Goal: Transaction & Acquisition: Book appointment/travel/reservation

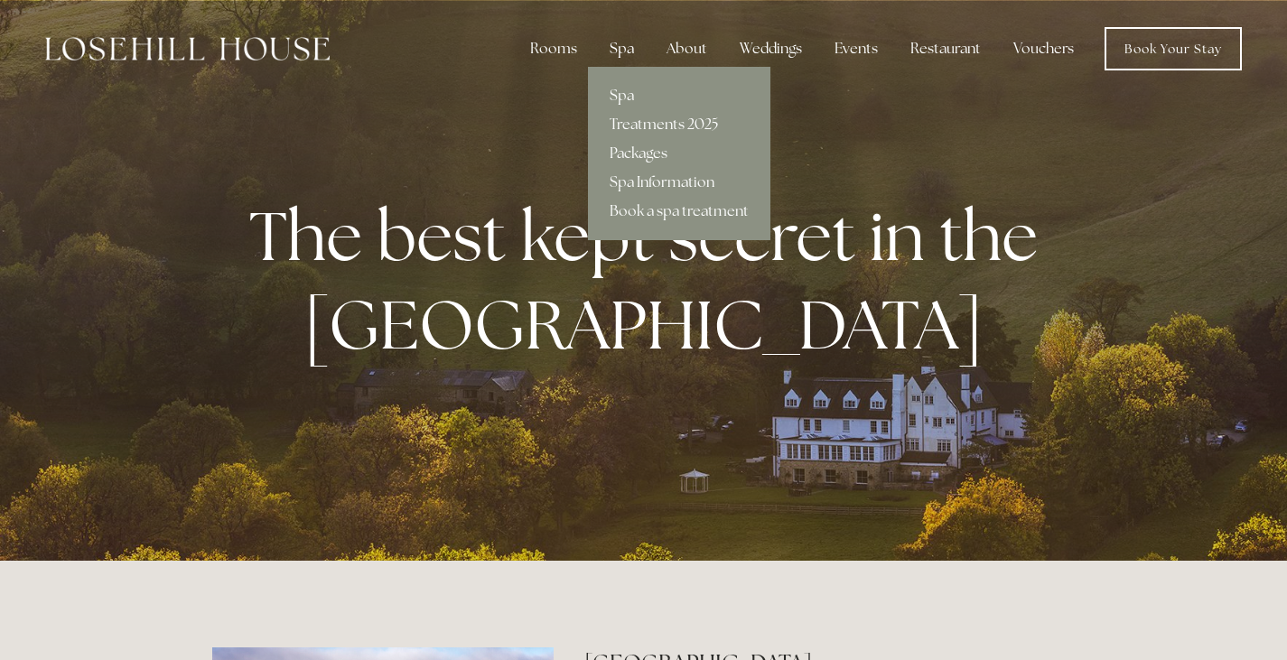
click at [628, 52] on div "Spa" at bounding box center [621, 49] width 53 height 36
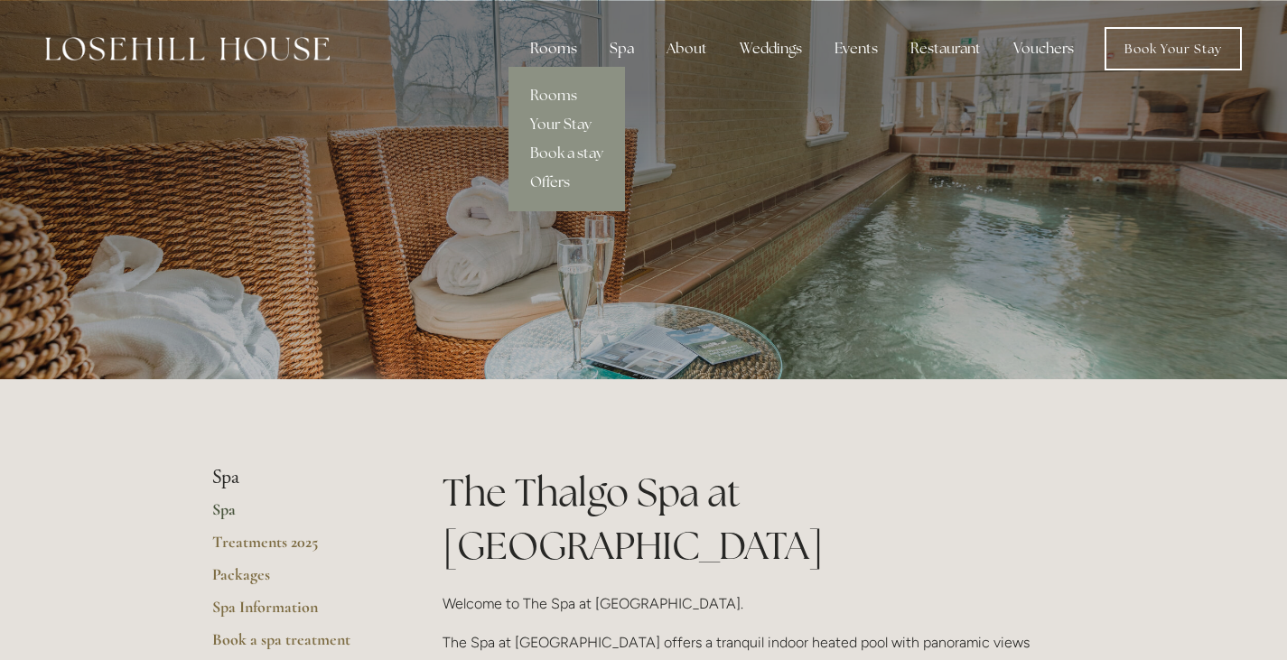
click at [562, 49] on div "Rooms" at bounding box center [554, 49] width 76 height 36
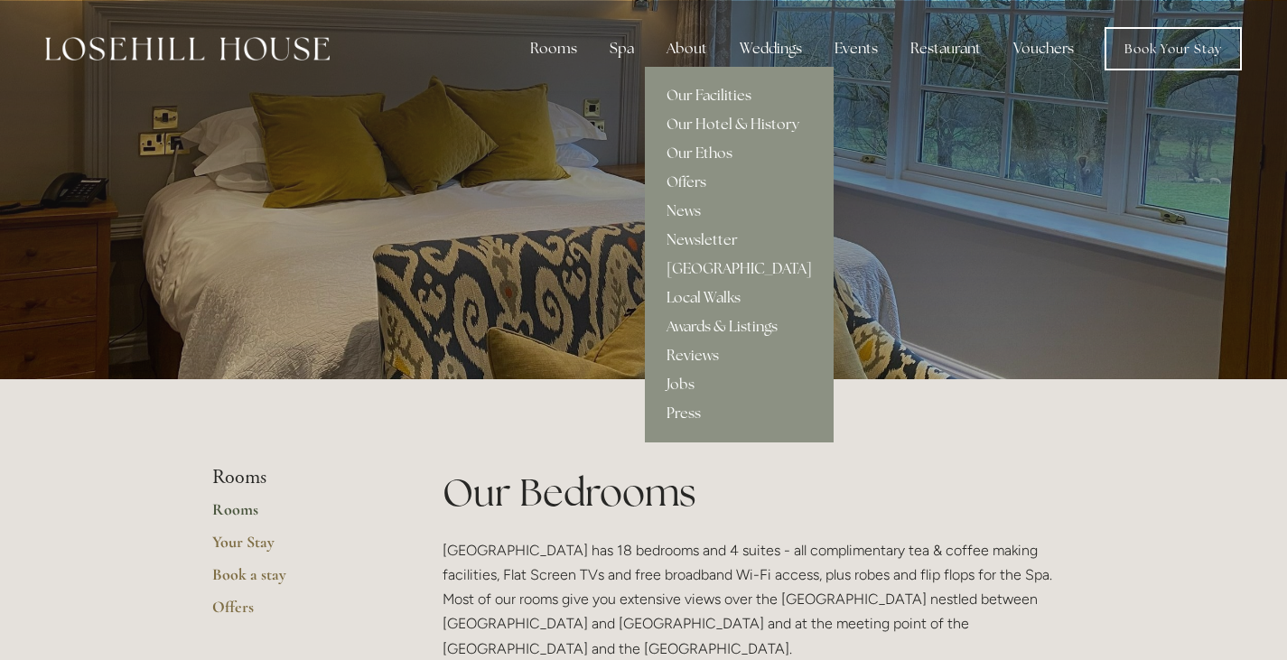
click at [686, 51] on div "About" at bounding box center [687, 49] width 70 height 36
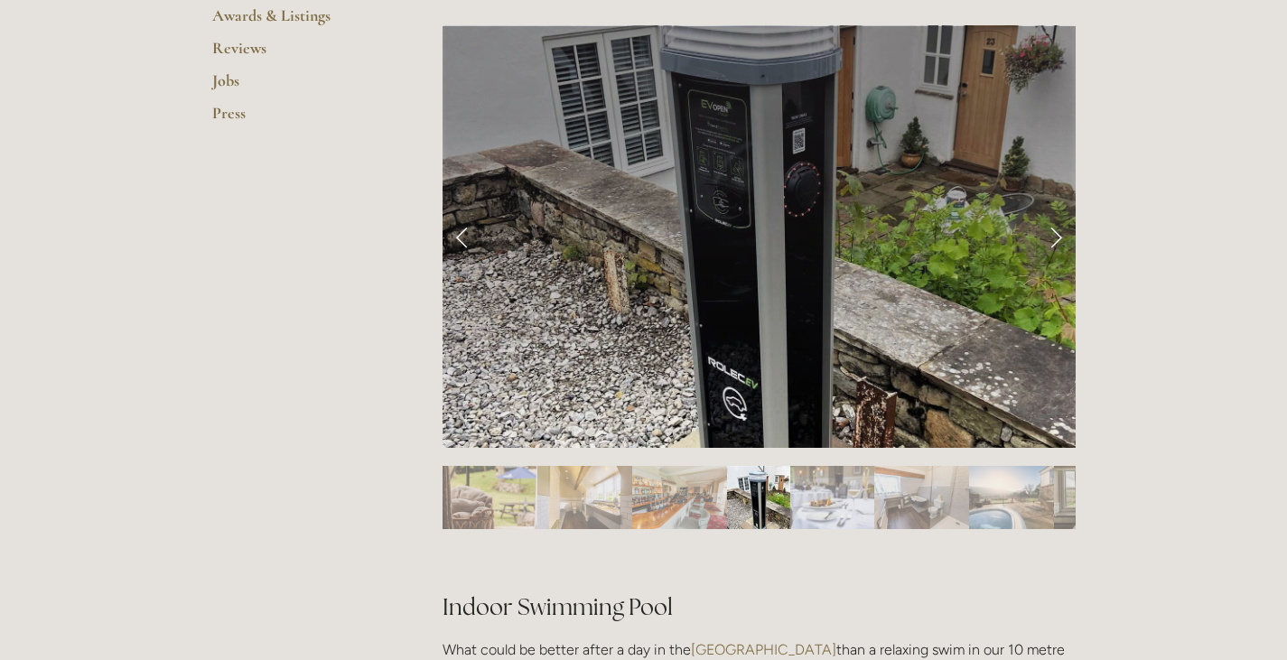
scroll to position [727, 0]
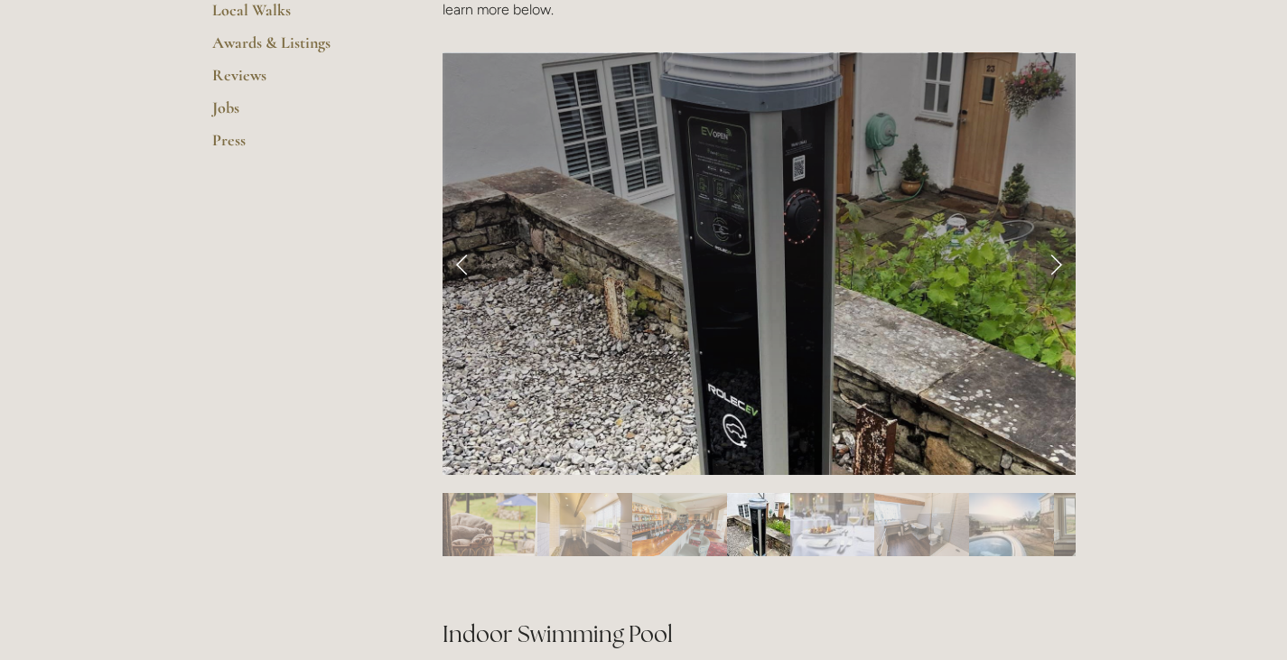
click at [1052, 260] on link "Next Slide" at bounding box center [1056, 264] width 40 height 54
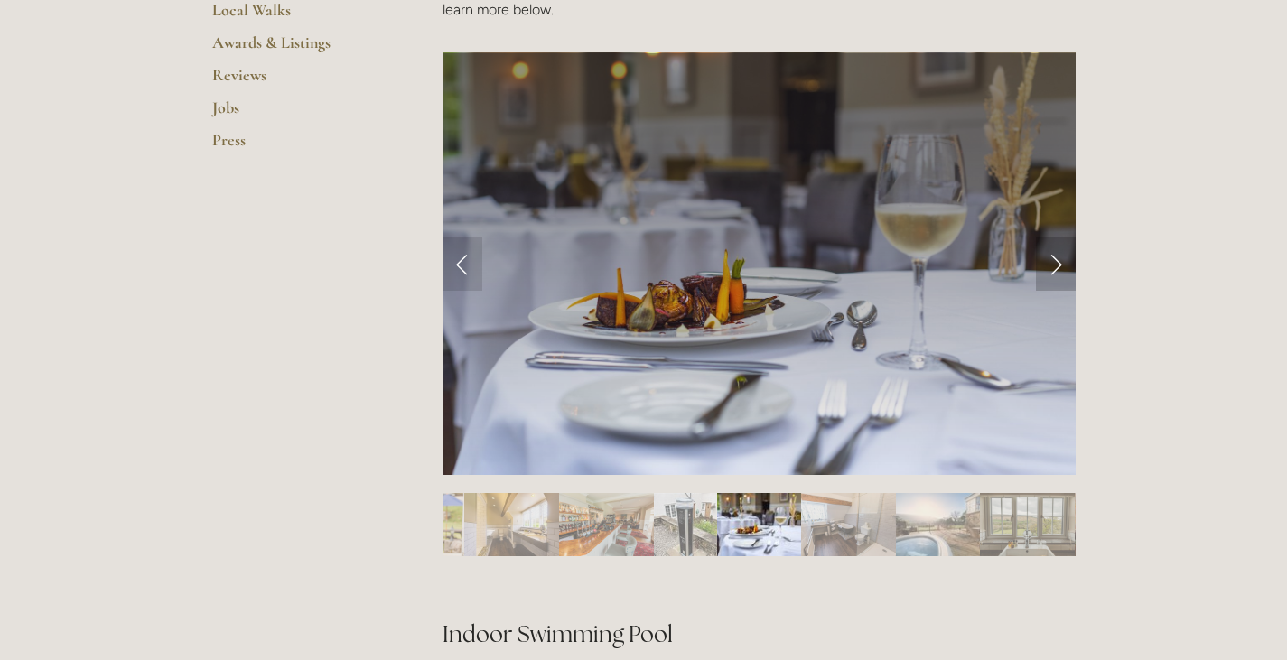
click at [1059, 270] on link "Next Slide" at bounding box center [1056, 264] width 40 height 54
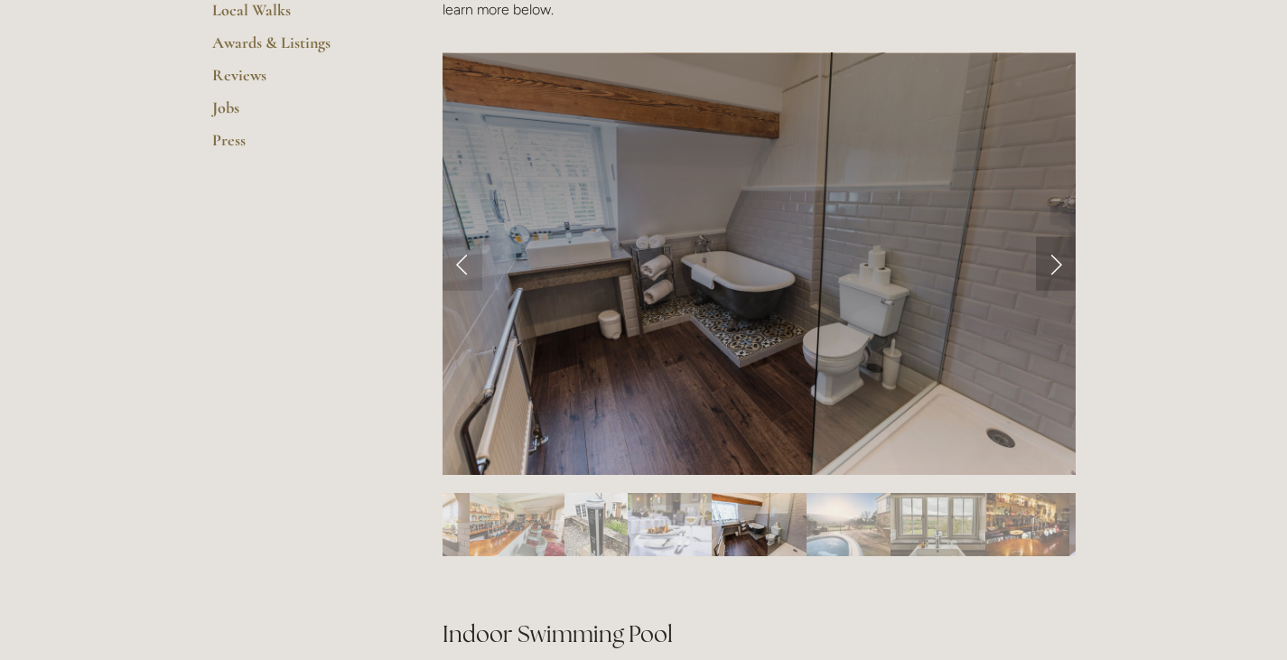
click at [1062, 271] on link "Next Slide" at bounding box center [1056, 264] width 40 height 54
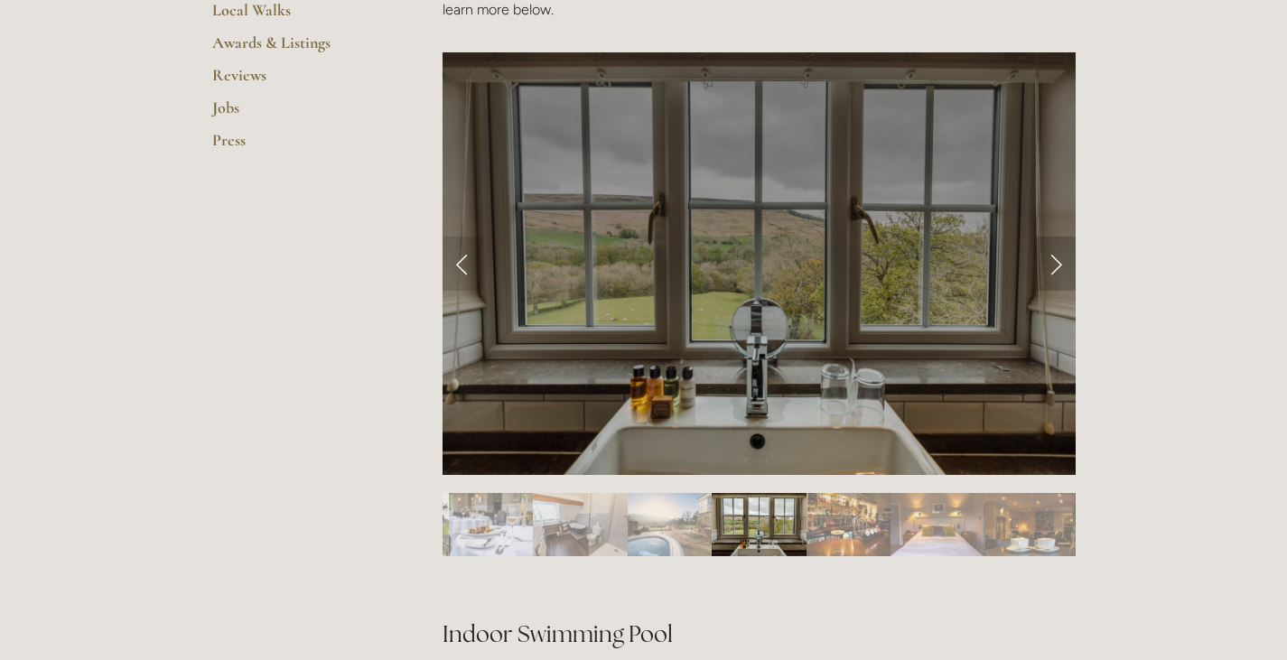
click at [1062, 275] on link "Next Slide" at bounding box center [1056, 264] width 40 height 54
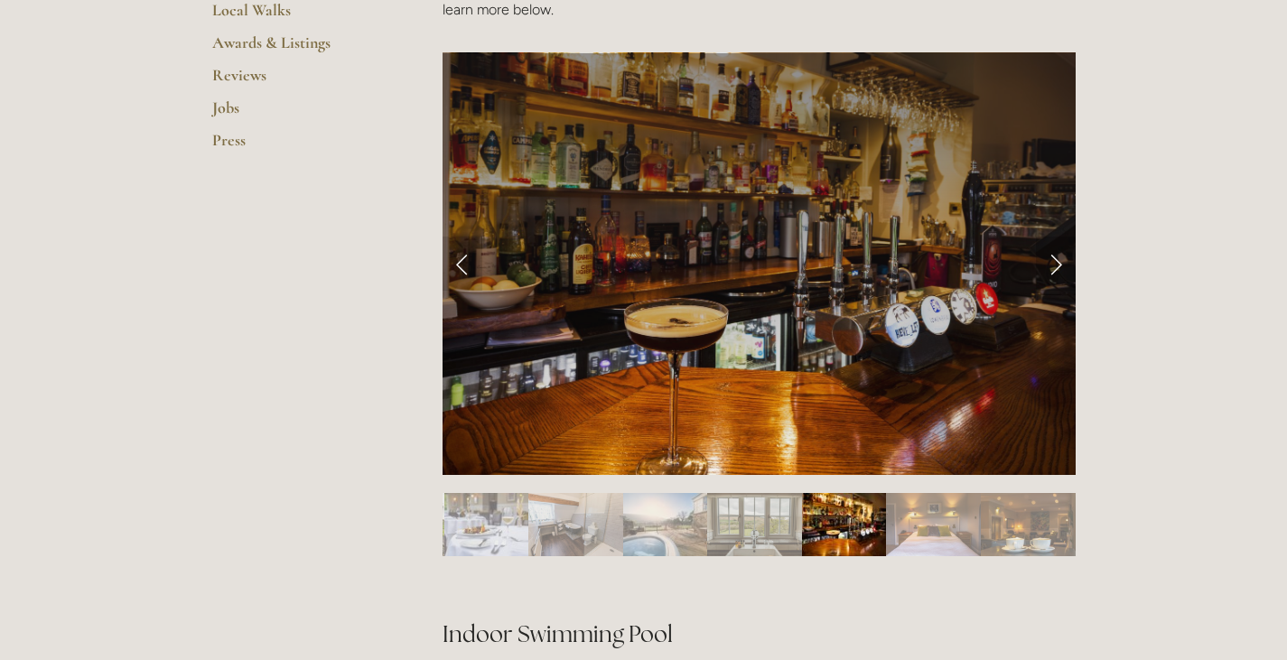
click at [1054, 281] on link "Next Slide" at bounding box center [1056, 264] width 40 height 54
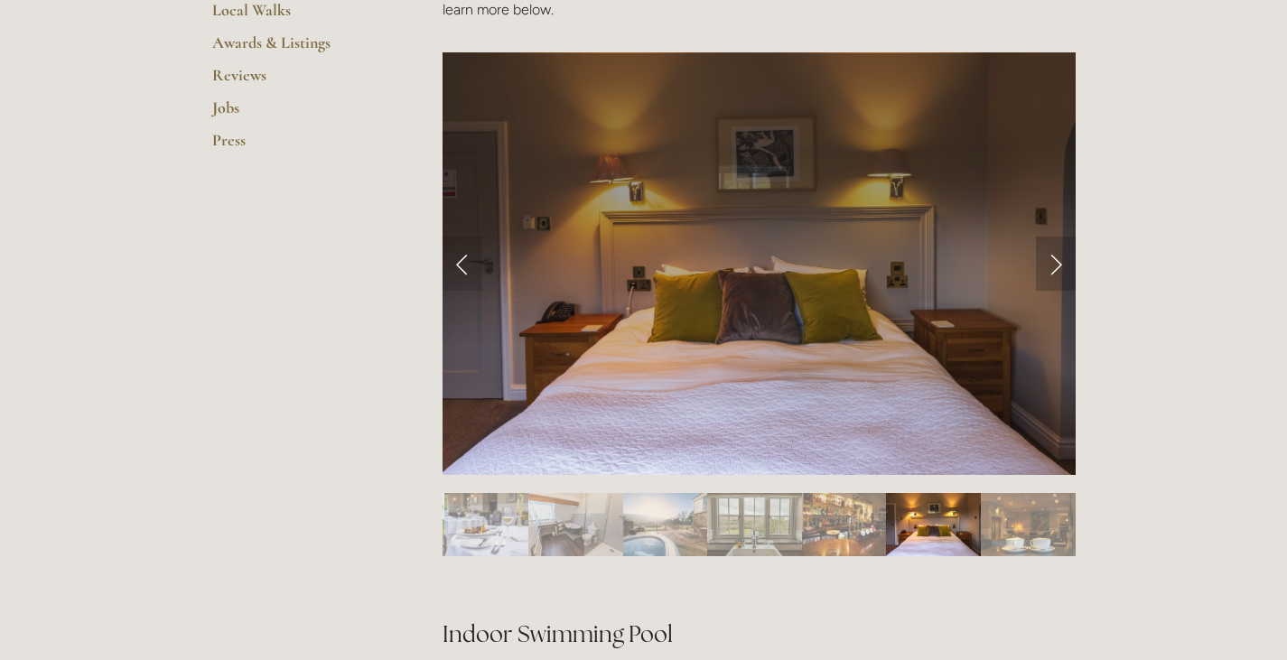
click at [1051, 281] on link "Next Slide" at bounding box center [1056, 264] width 40 height 54
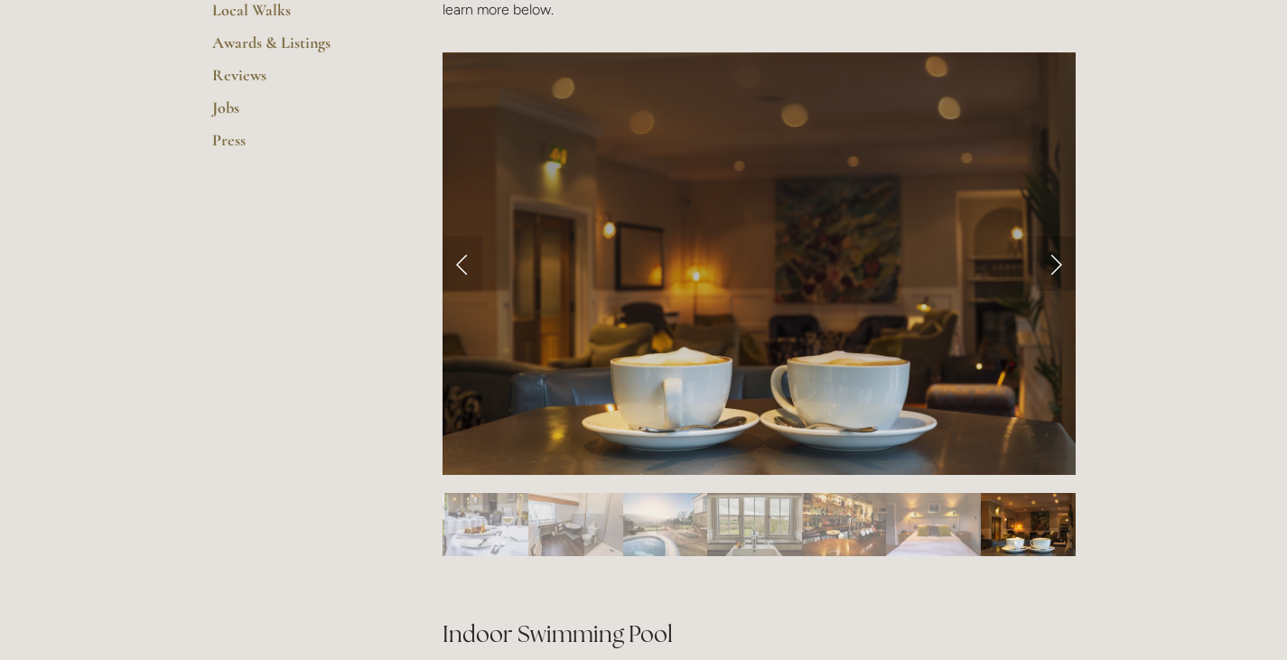
click at [1067, 273] on link "Next Slide" at bounding box center [1056, 264] width 40 height 54
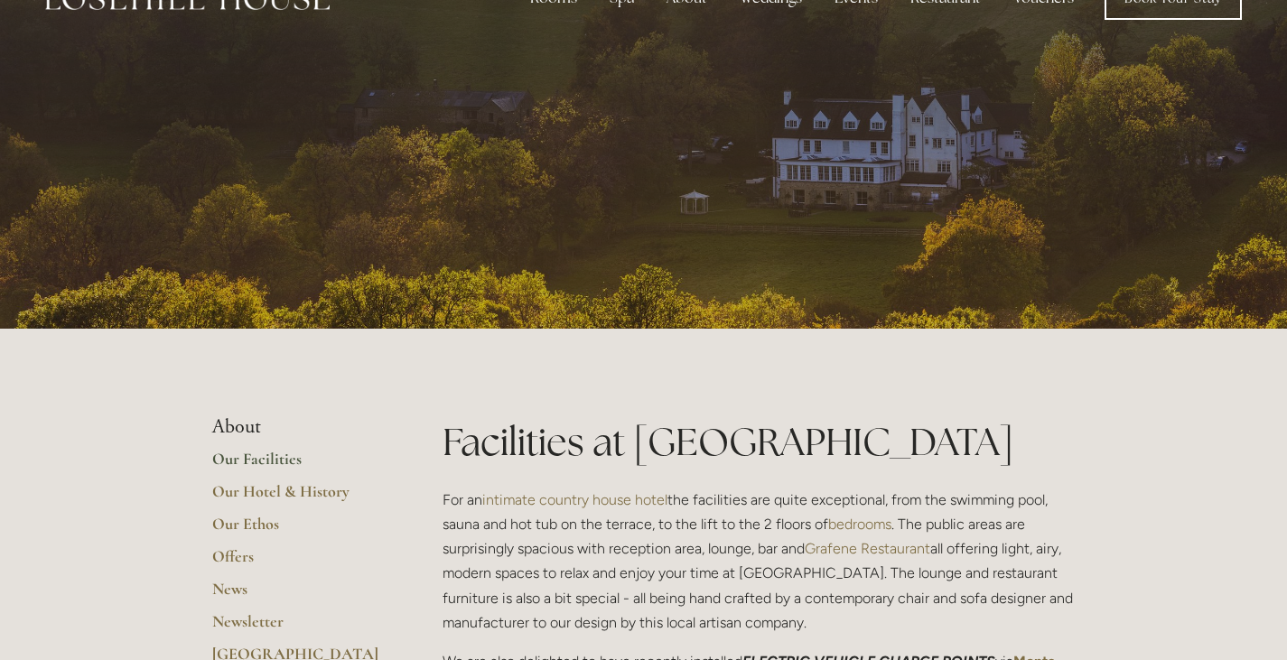
scroll to position [0, 0]
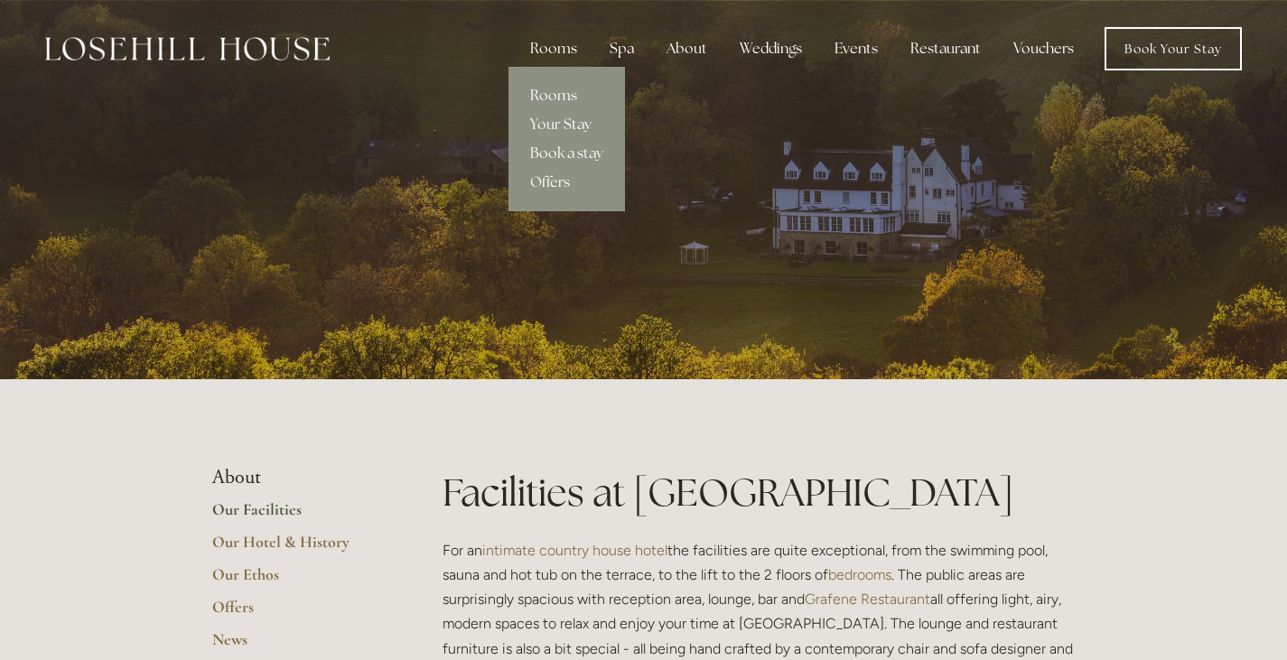
click at [565, 57] on div "Rooms" at bounding box center [554, 49] width 76 height 36
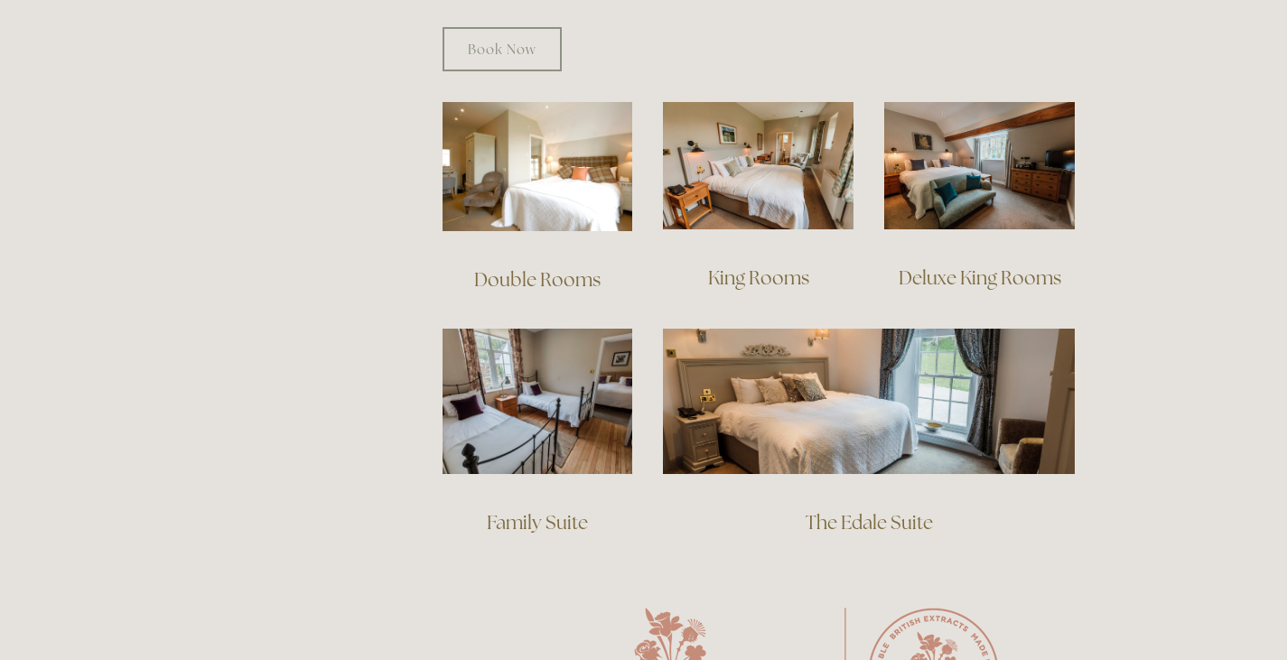
scroll to position [1226, 0]
click at [873, 510] on link "The Edale Suite" at bounding box center [869, 522] width 127 height 24
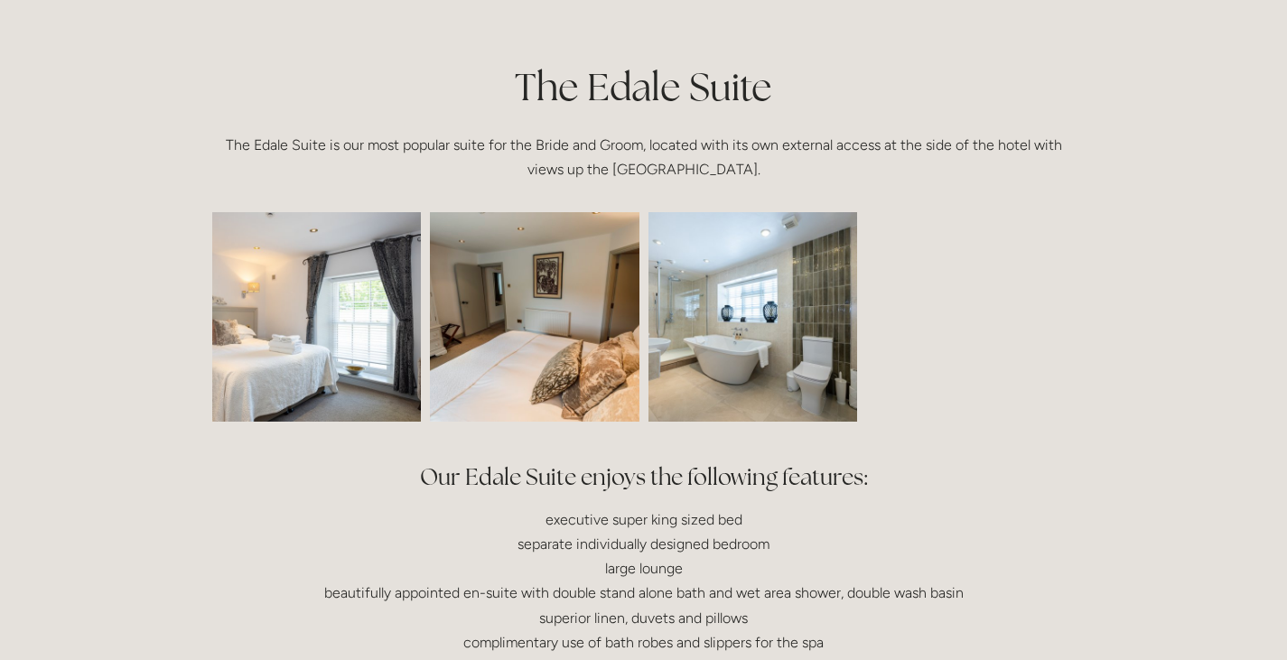
scroll to position [402, 0]
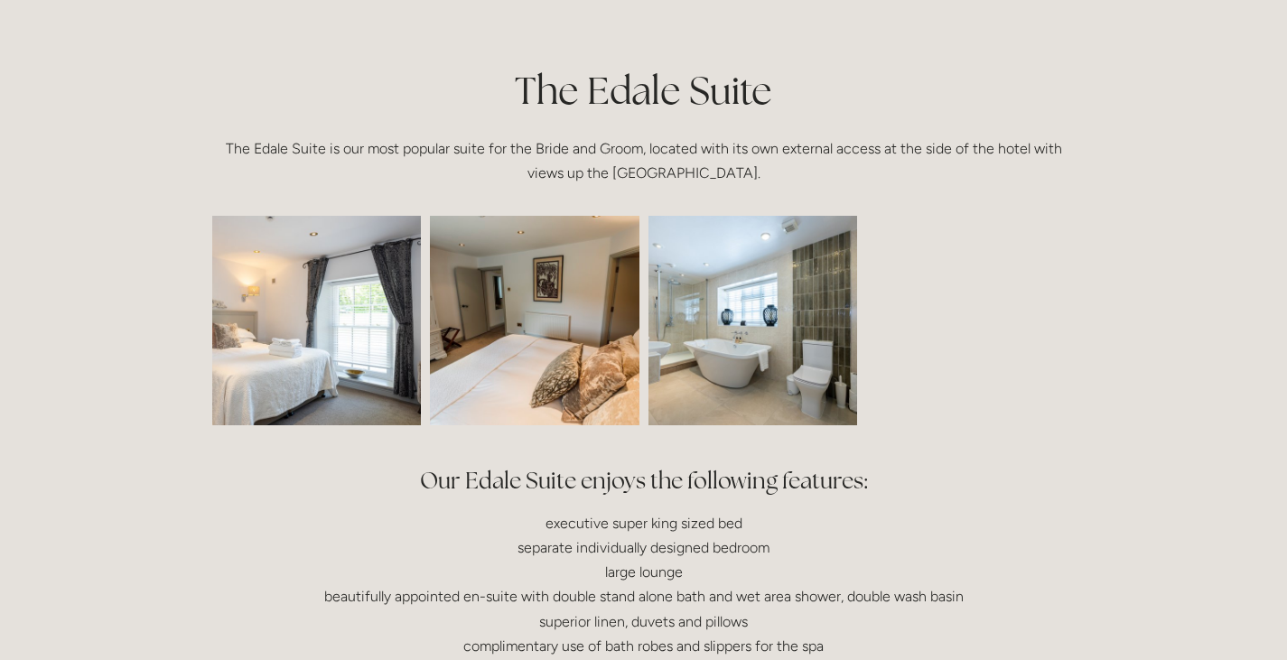
click at [351, 345] on img at bounding box center [274, 321] width 314 height 210
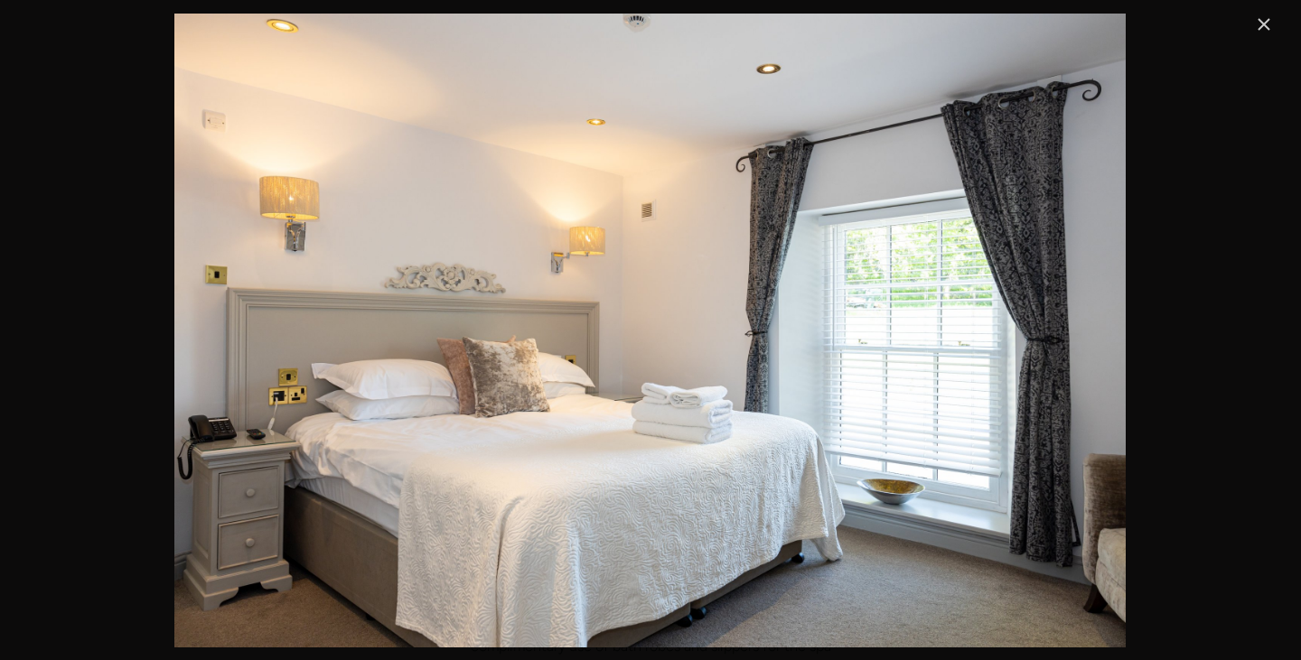
click at [1027, 428] on img "Gallery" at bounding box center [649, 331] width 951 height 634
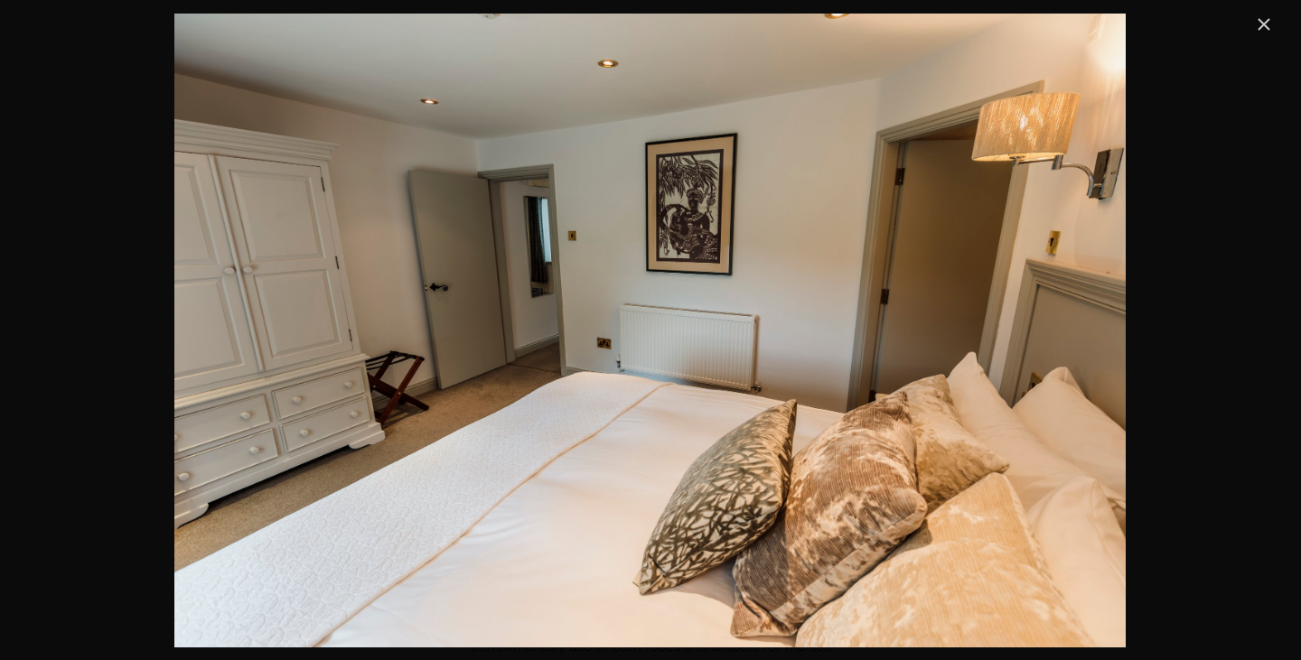
click at [1080, 426] on img "Gallery" at bounding box center [649, 331] width 951 height 634
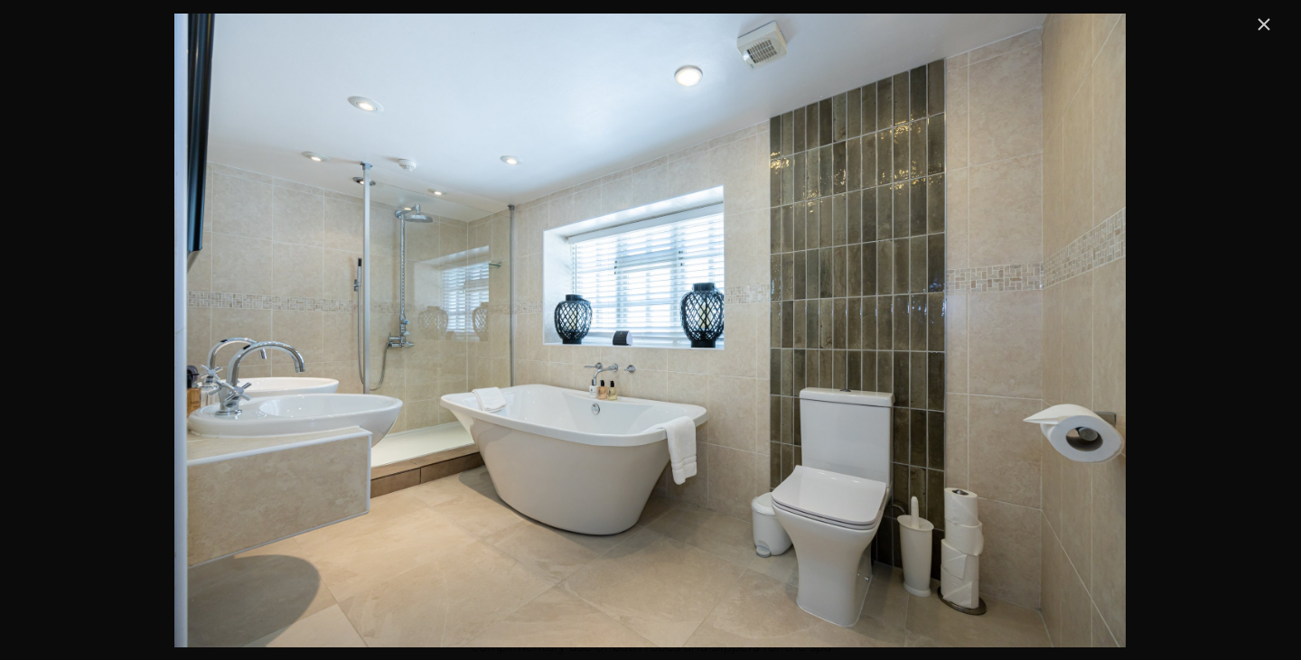
click at [1041, 450] on img "Gallery" at bounding box center [649, 331] width 951 height 634
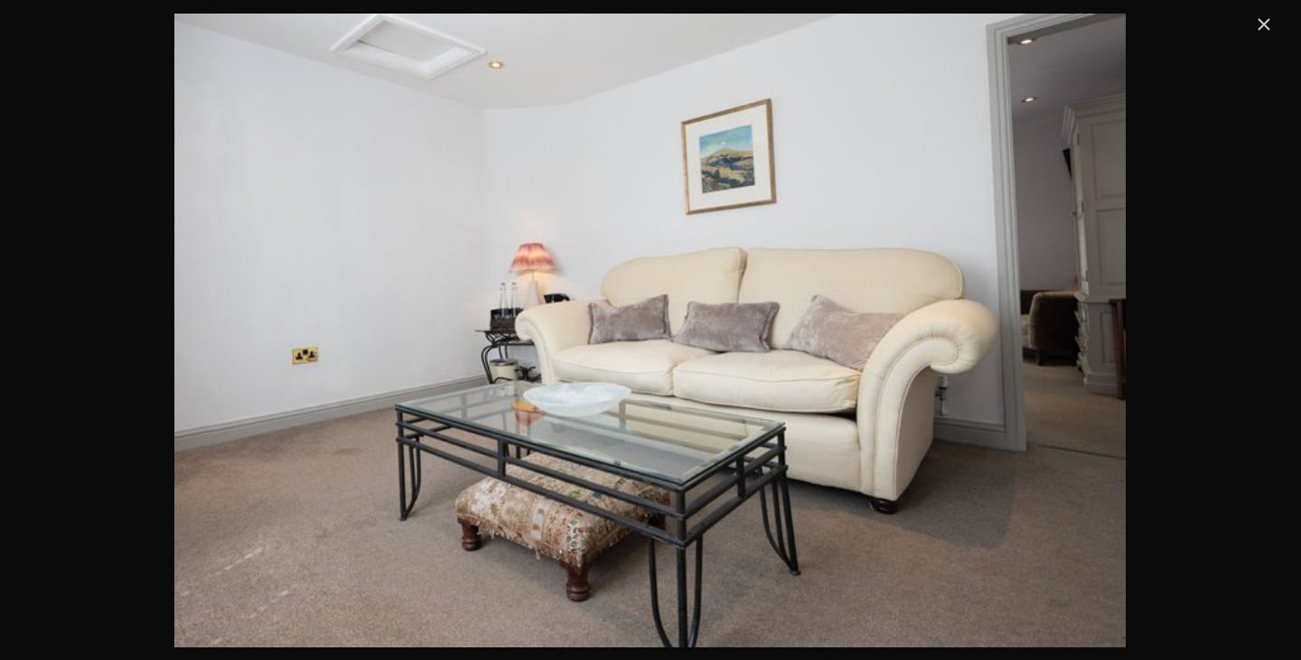
click at [1062, 426] on div "Gallery" at bounding box center [650, 331] width 1249 height 634
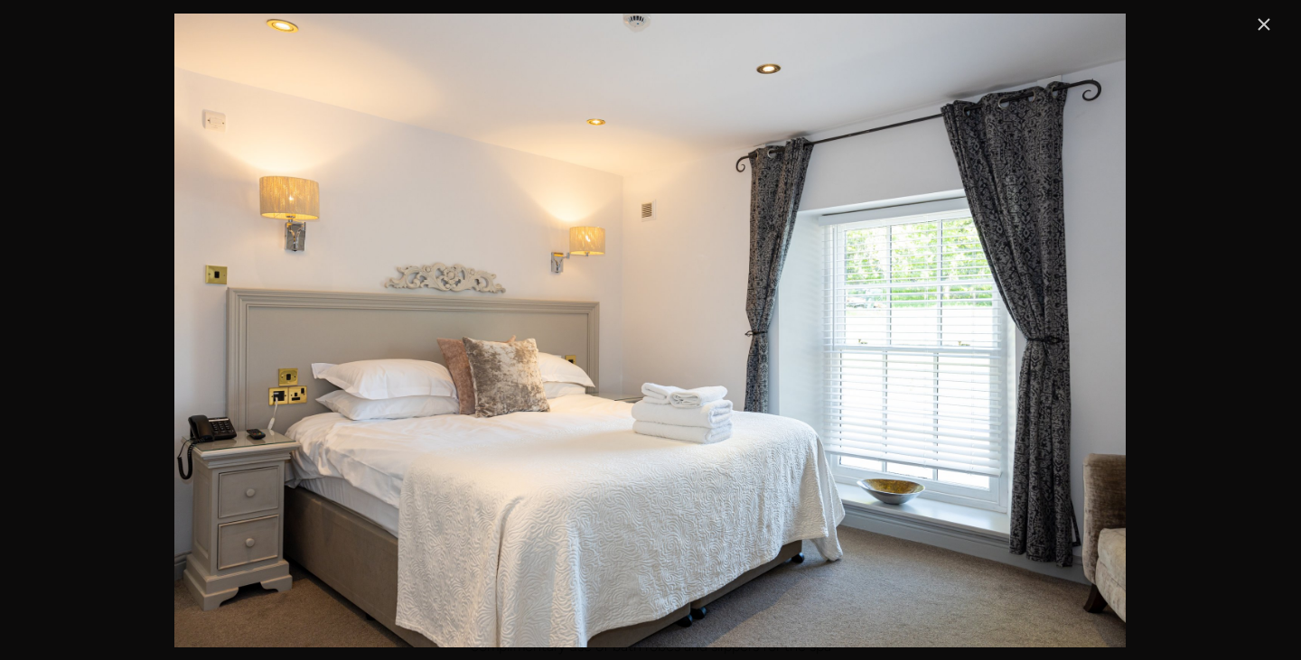
click at [1085, 418] on img "Gallery" at bounding box center [649, 331] width 951 height 634
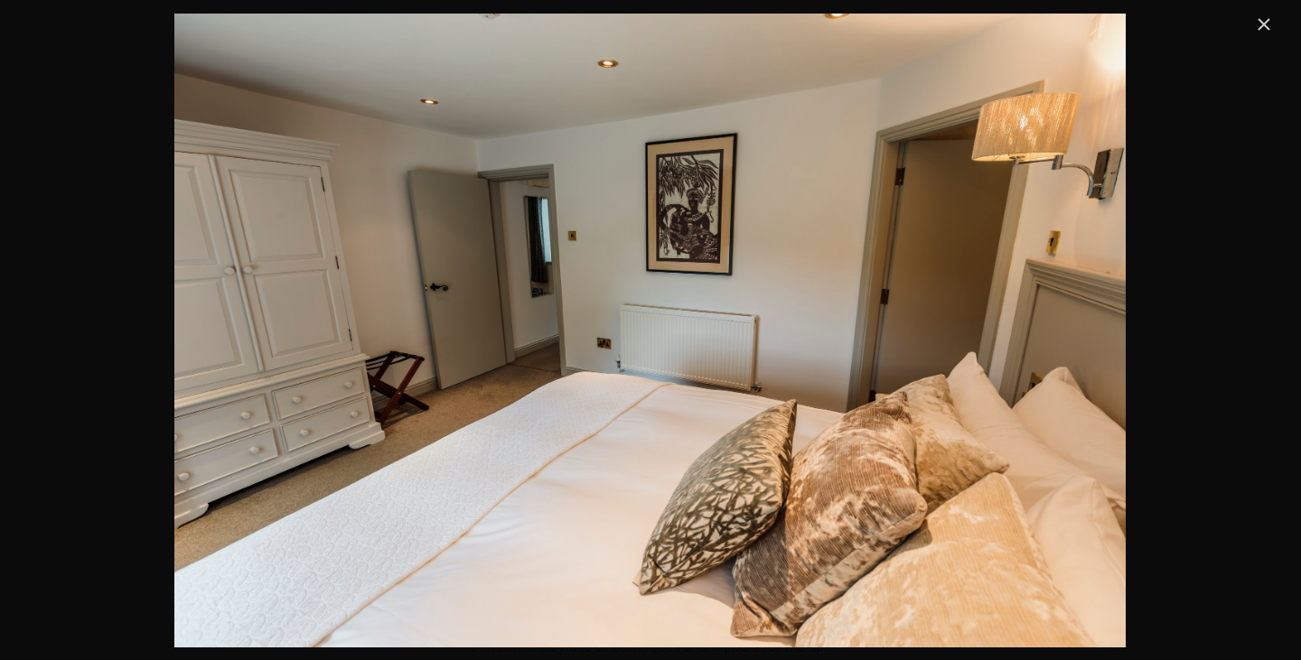
click at [1052, 444] on img "Gallery" at bounding box center [649, 331] width 951 height 634
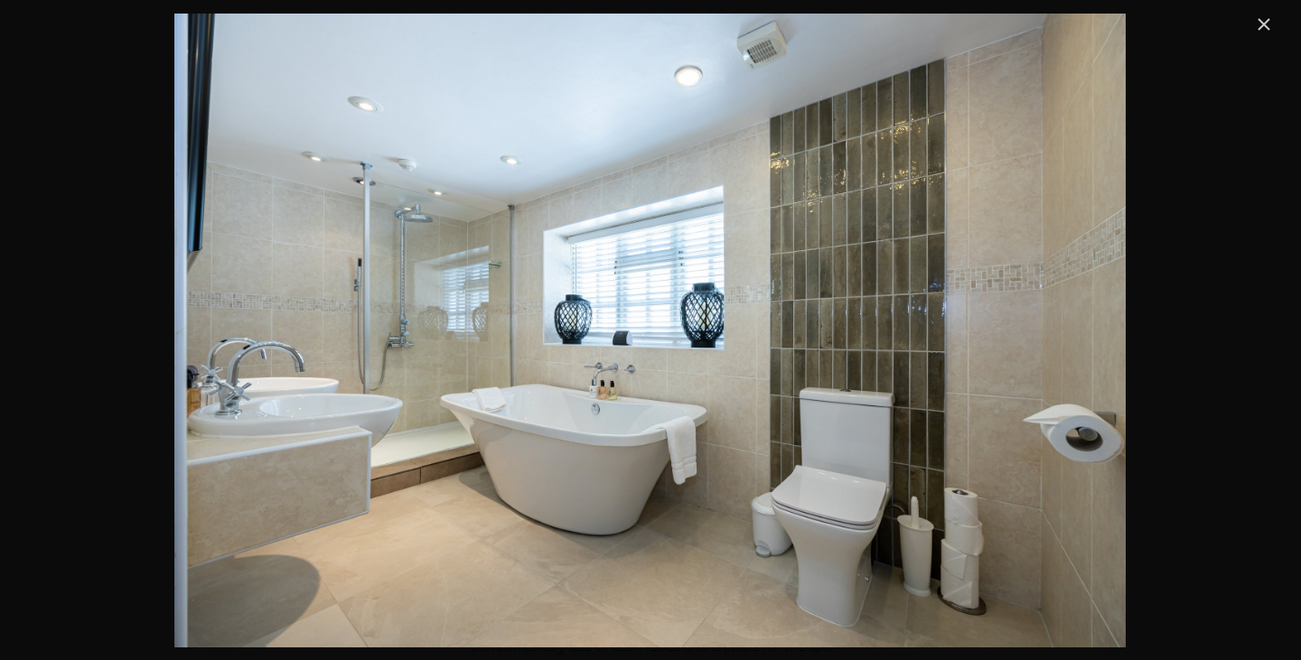
click at [1044, 444] on img "Gallery" at bounding box center [649, 331] width 951 height 634
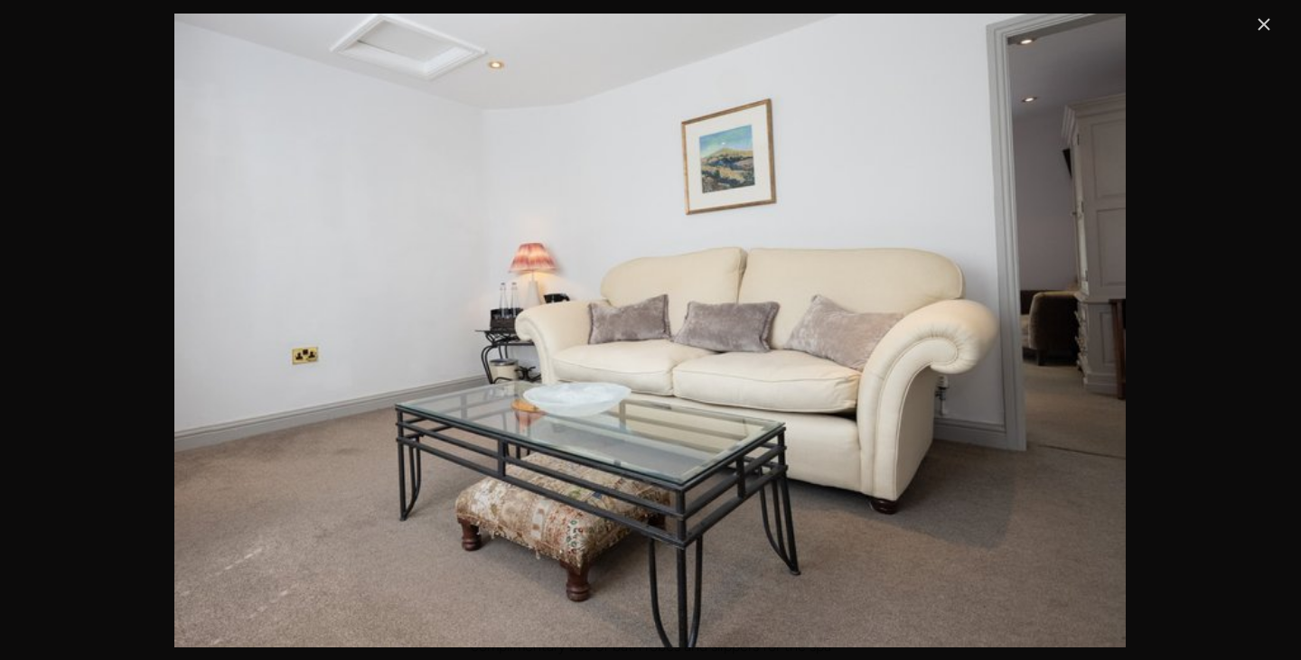
click at [1255, 41] on div "Gallery" at bounding box center [650, 331] width 1249 height 634
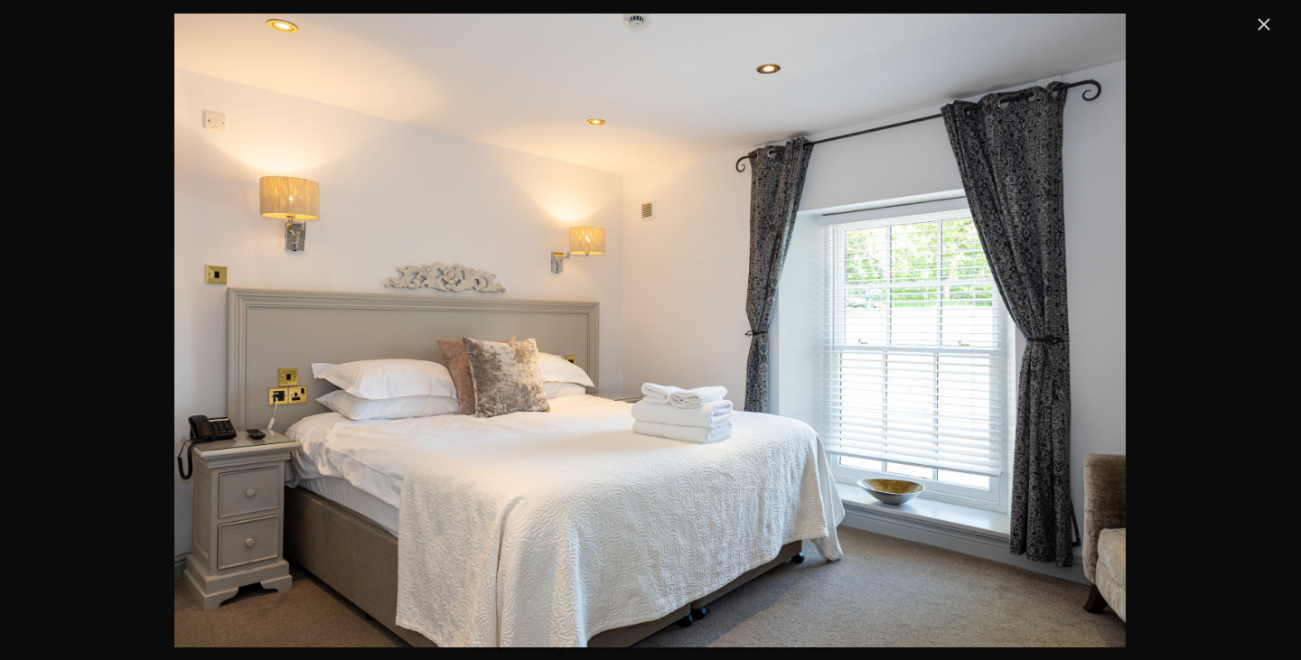
click at [1263, 27] on link "Close" at bounding box center [1264, 25] width 22 height 22
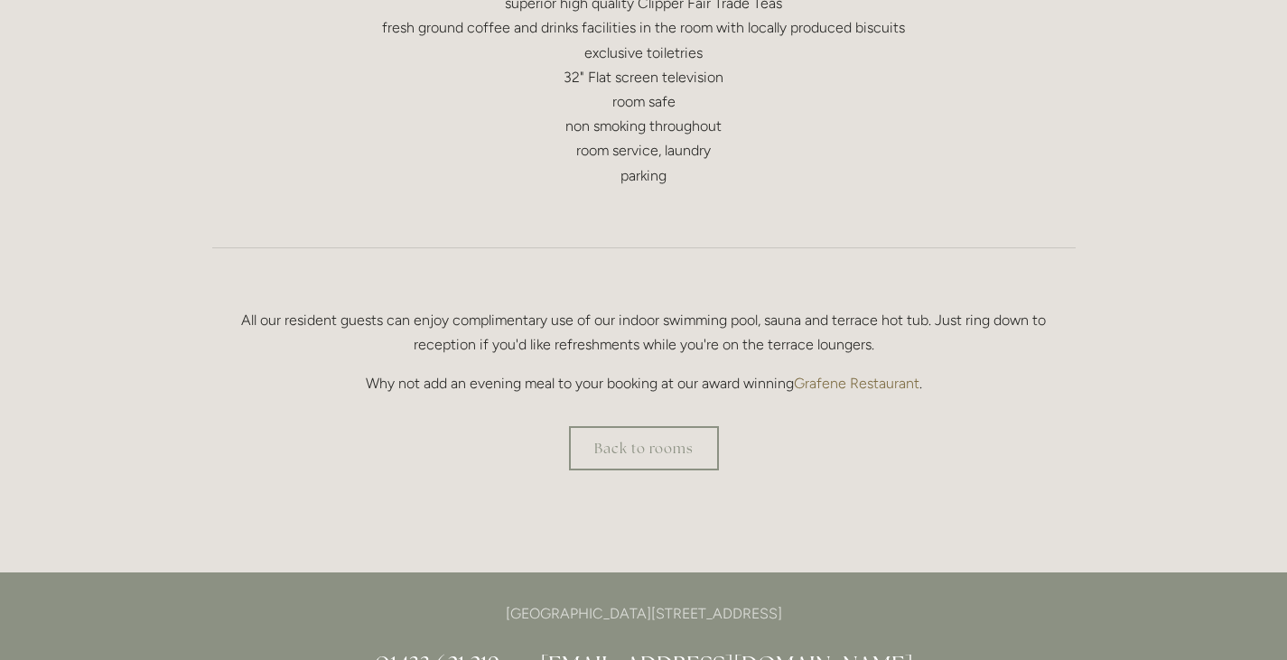
scroll to position [1096, 0]
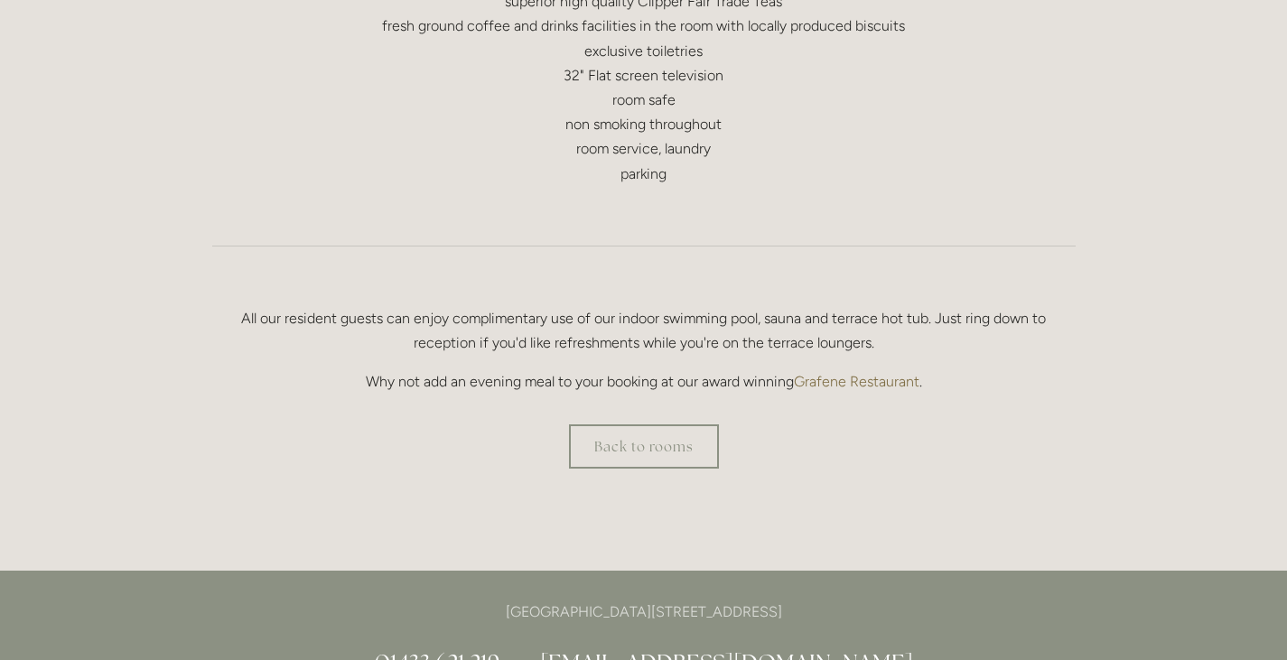
click at [650, 453] on html "Rooms Rooms Your Stay Book a stay Offers Spa Spa About" at bounding box center [643, 277] width 1287 height 2746
click at [657, 450] on link "Back to rooms" at bounding box center [644, 447] width 150 height 44
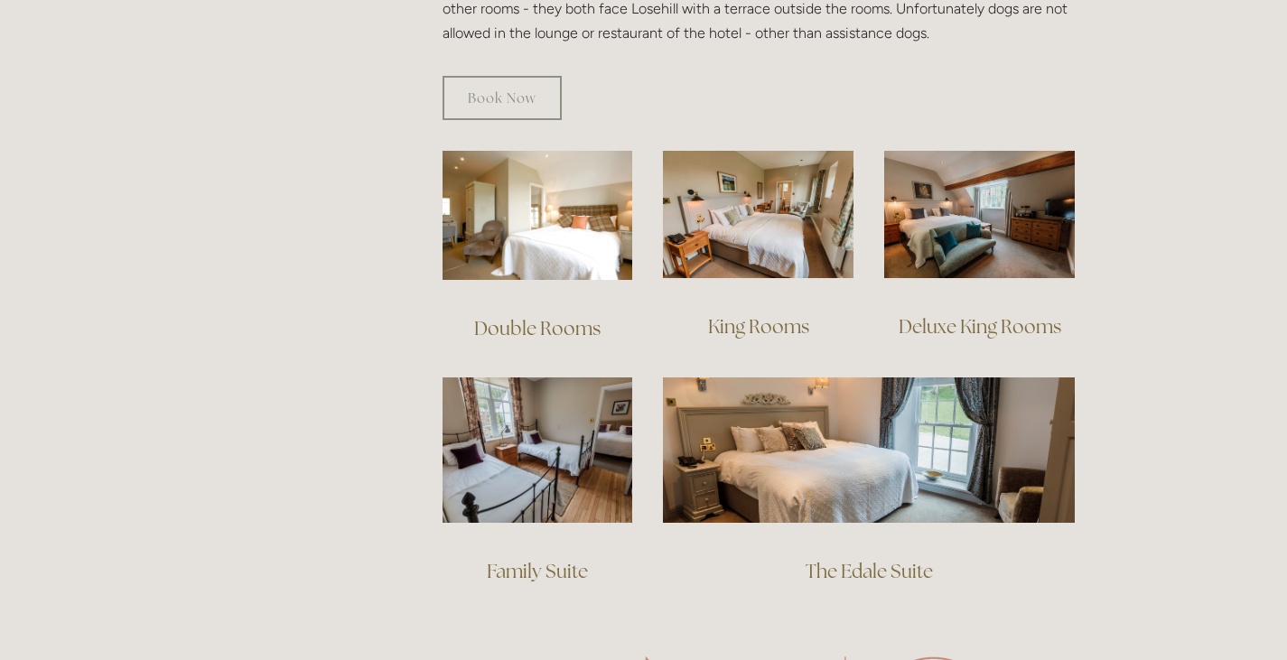
scroll to position [1179, 0]
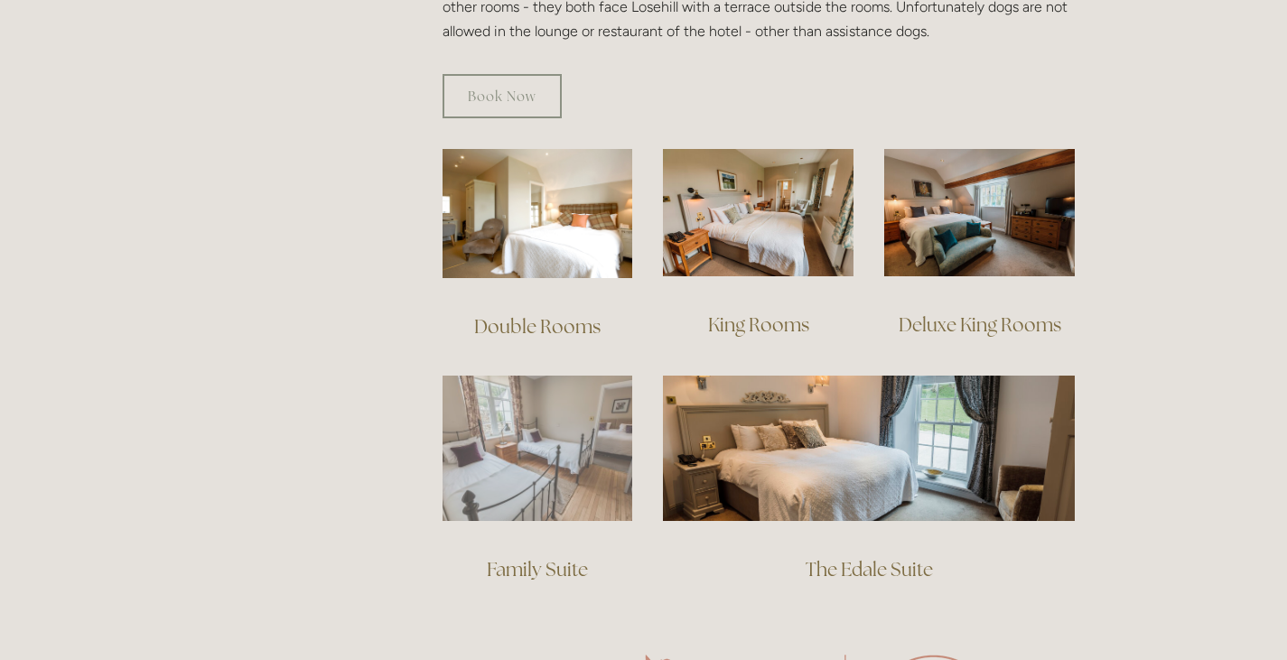
click at [504, 376] on img at bounding box center [538, 448] width 191 height 145
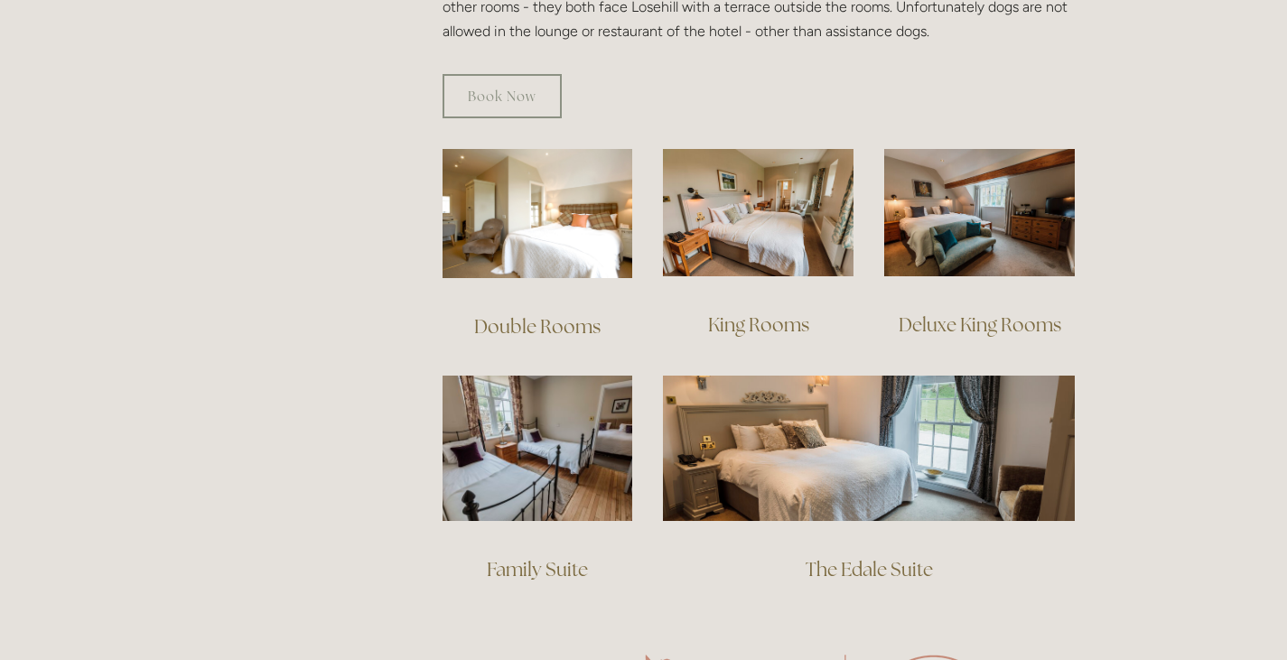
click at [554, 314] on link "Double Rooms" at bounding box center [537, 326] width 126 height 24
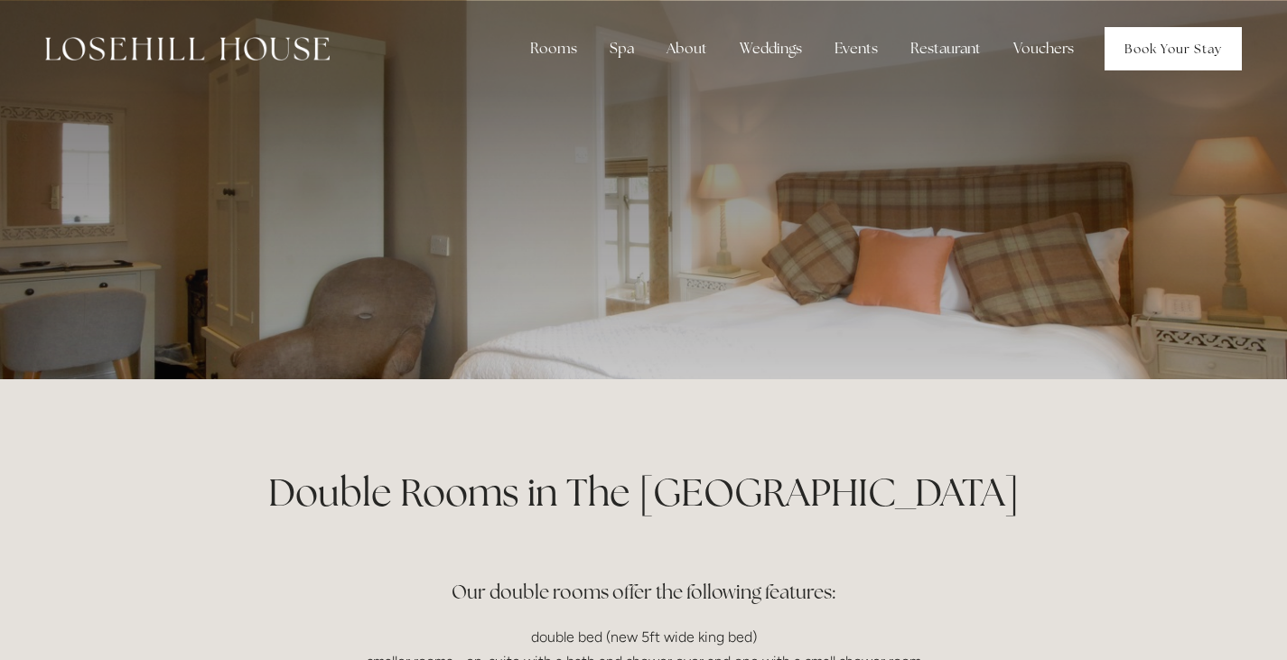
click at [1183, 38] on link "Book Your Stay" at bounding box center [1173, 48] width 137 height 43
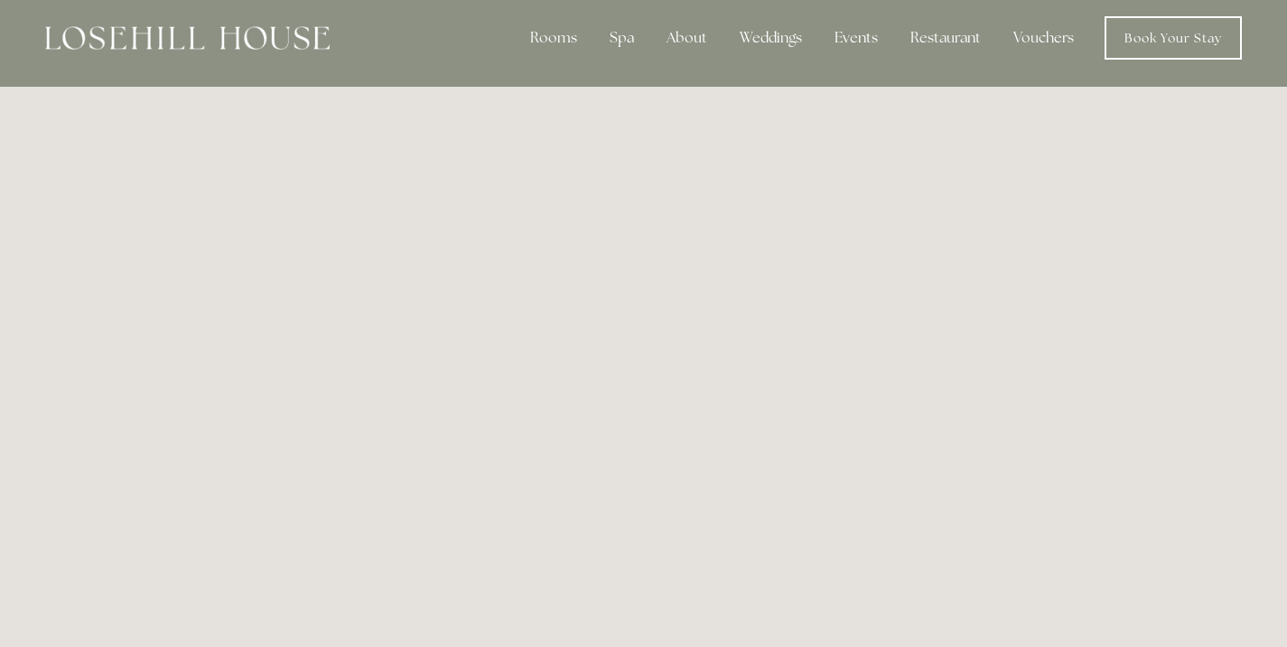
scroll to position [8, 0]
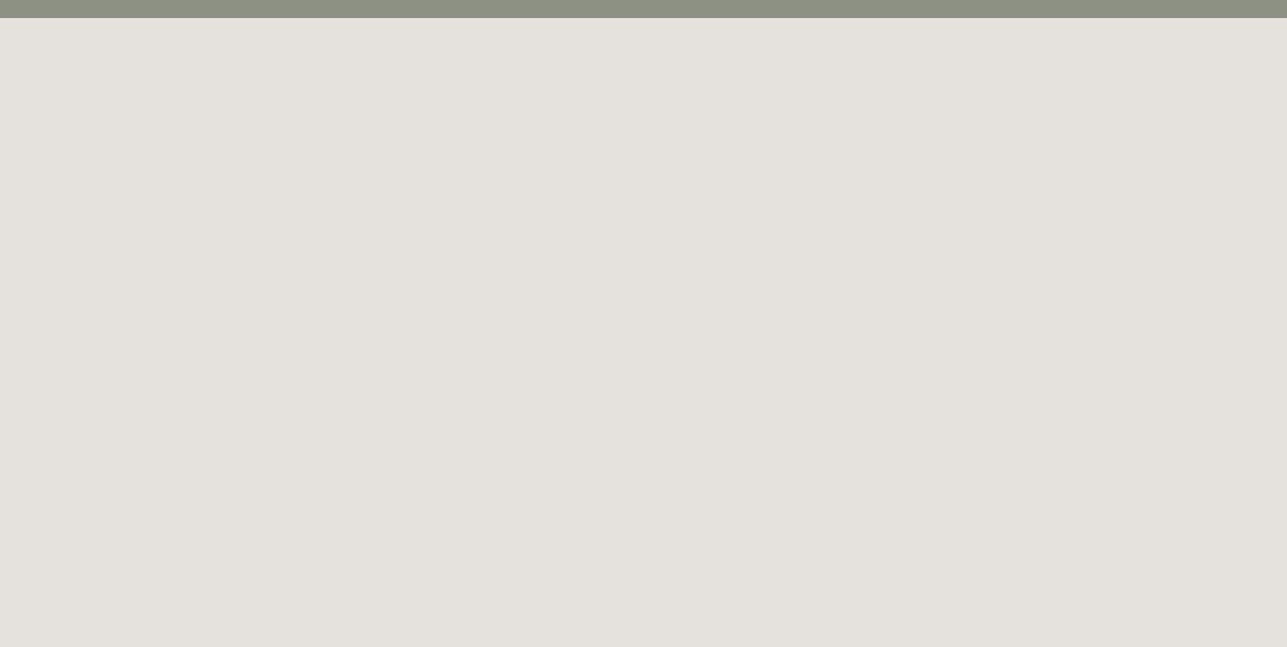
scroll to position [0, 0]
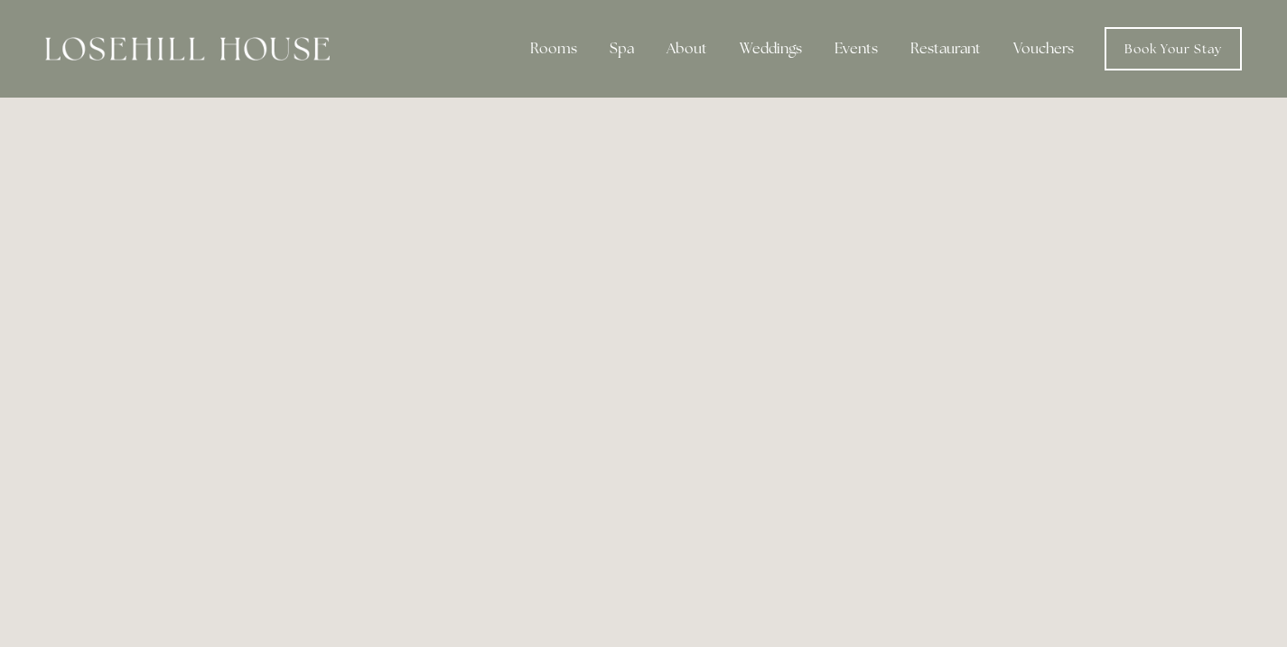
click at [620, 59] on div "Spa" at bounding box center [621, 49] width 53 height 36
